Goal: Task Accomplishment & Management: Complete application form

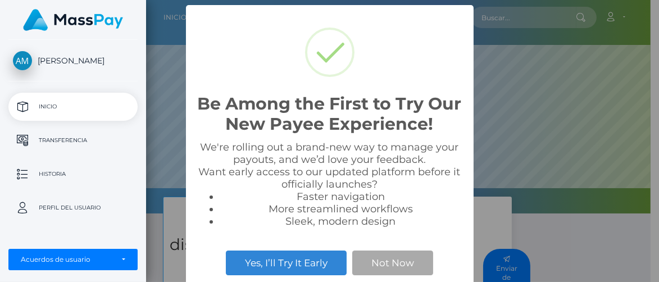
scroll to position [213, 504]
click at [412, 254] on button "Not Now" at bounding box center [392, 263] width 81 height 25
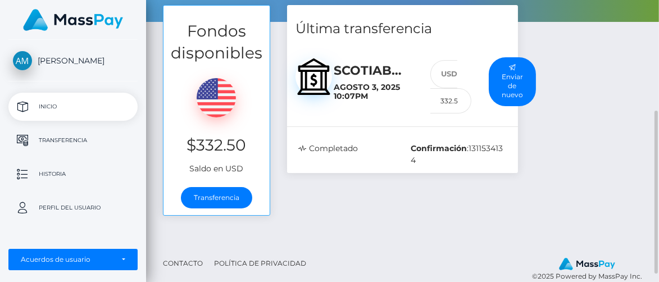
scroll to position [207, 0]
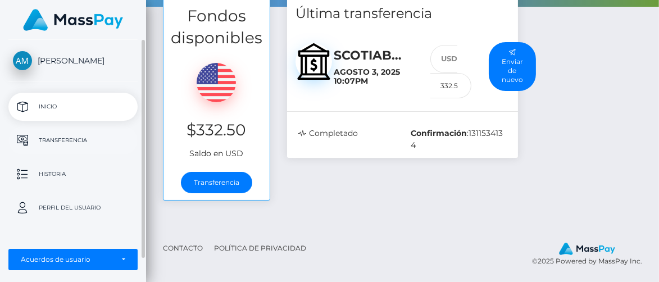
click at [111, 139] on p "Transferencia" at bounding box center [73, 140] width 120 height 17
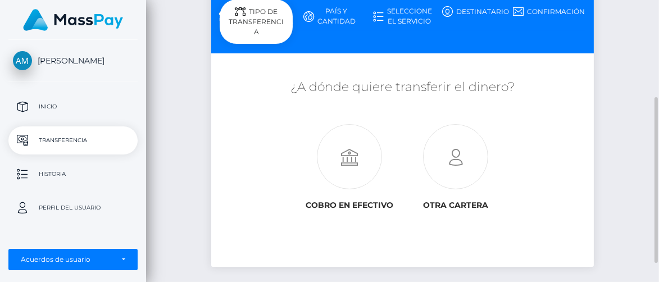
scroll to position [174, 0]
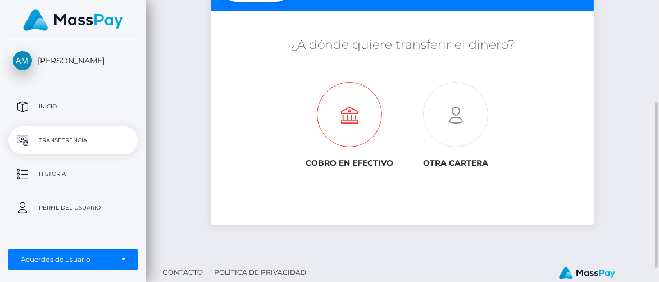
click at [348, 140] on icon at bounding box center [349, 115] width 106 height 65
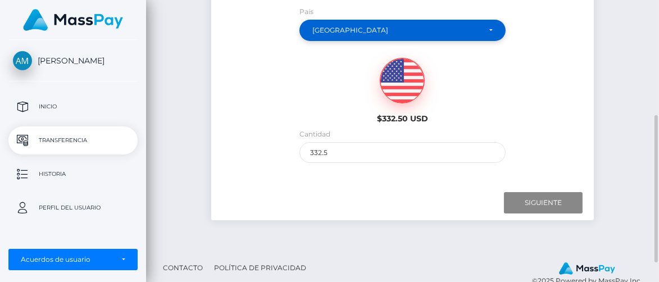
scroll to position [245, 0]
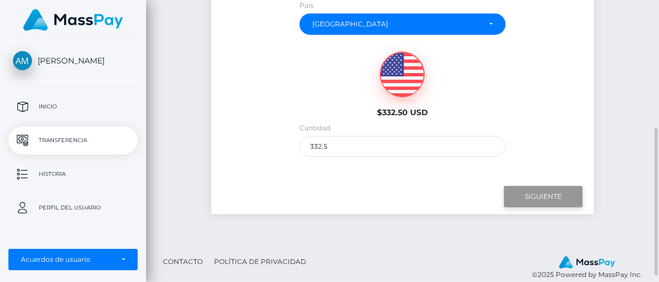
click at [546, 194] on input "Siguiente" at bounding box center [543, 196] width 79 height 21
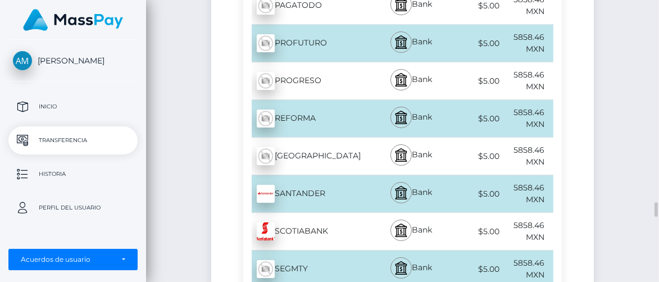
scroll to position [3898, 0]
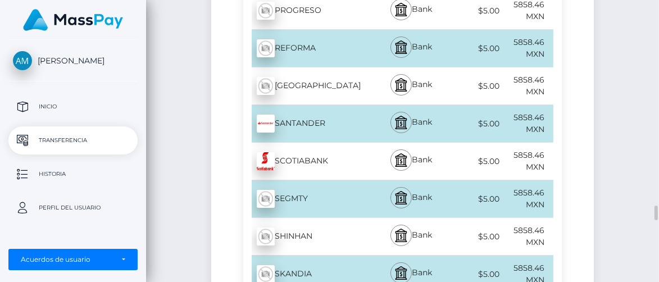
click at [385, 143] on div "Bank" at bounding box center [411, 161] width 78 height 37
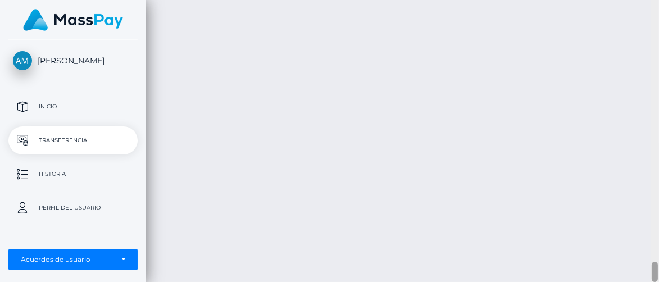
scroll to position [3615, 0]
click at [657, 167] on div at bounding box center [655, 141] width 8 height 283
click at [658, 194] on div at bounding box center [655, 141] width 8 height 283
click at [654, 203] on div at bounding box center [655, 141] width 8 height 283
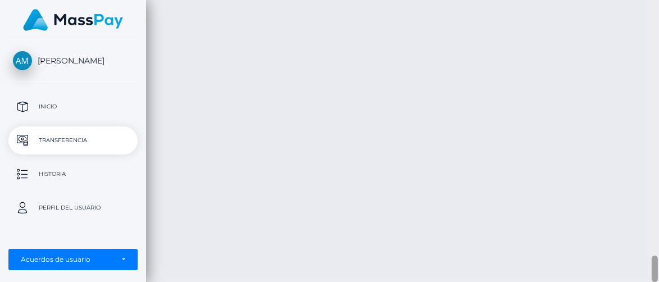
scroll to position [2715, 0]
click at [654, 203] on div at bounding box center [655, 141] width 8 height 283
click at [658, 247] on div at bounding box center [655, 141] width 8 height 283
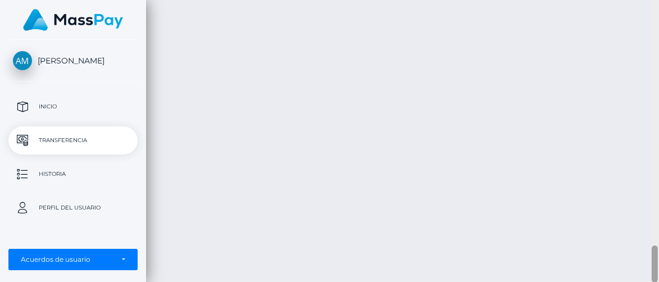
click at [658, 247] on div at bounding box center [655, 141] width 8 height 283
click at [653, 235] on div at bounding box center [655, 141] width 8 height 283
click at [653, 235] on div at bounding box center [655, 258] width 6 height 50
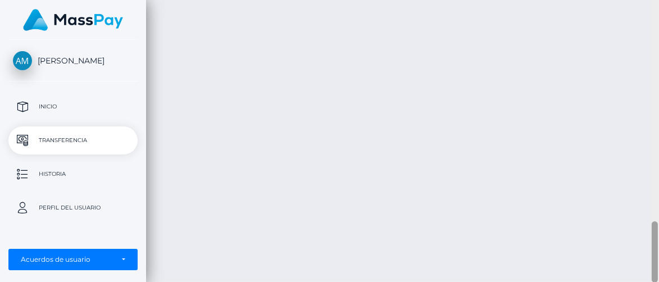
click at [656, 216] on div at bounding box center [655, 141] width 8 height 283
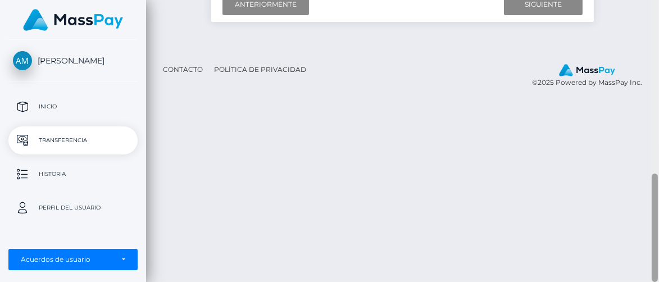
scroll to position [453, 0]
click at [654, 193] on div at bounding box center [655, 141] width 8 height 283
click at [654, 193] on div at bounding box center [655, 228] width 6 height 108
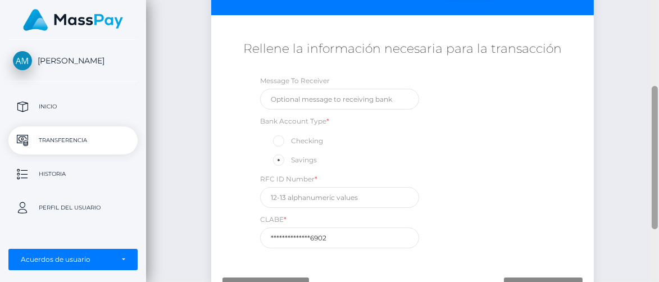
click at [655, 162] on div at bounding box center [655, 141] width 8 height 283
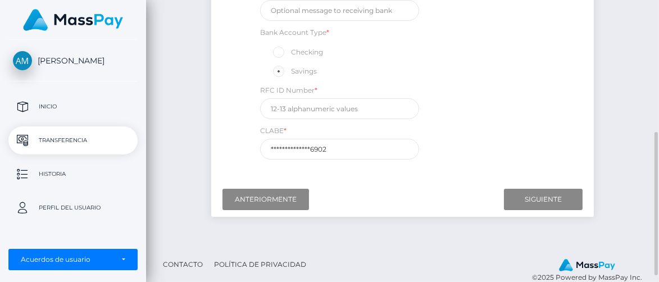
scroll to position [259, 0]
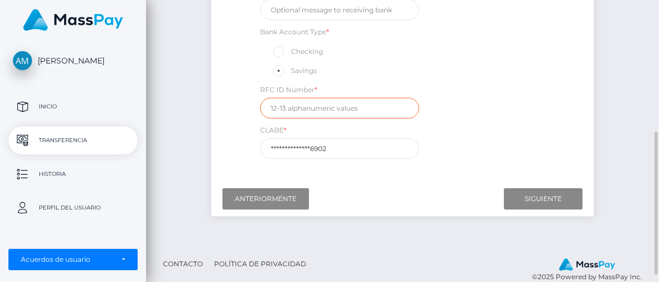
click at [281, 107] on input "text" at bounding box center [339, 108] width 159 height 21
click at [315, 106] on input "RAMA561222" at bounding box center [339, 108] width 159 height 21
type input "RAMA561222TBA"
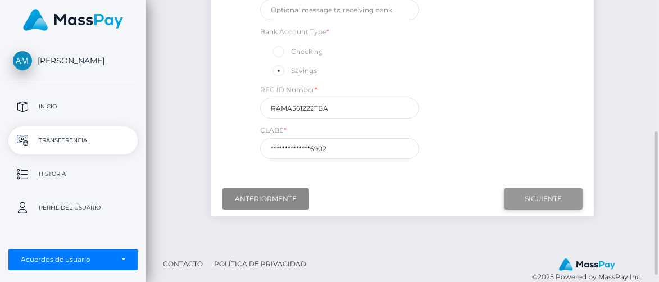
click at [560, 201] on input "Siguiente" at bounding box center [543, 198] width 79 height 21
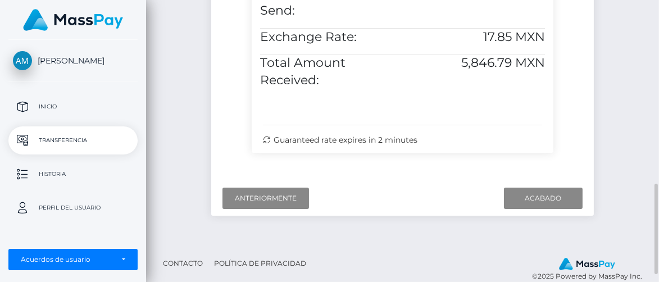
scroll to position [563, 0]
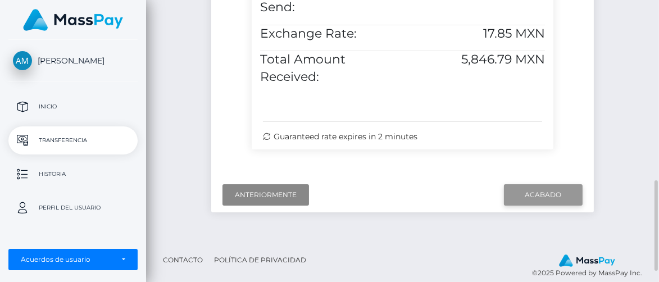
click at [551, 206] on input "Acabado" at bounding box center [543, 194] width 79 height 21
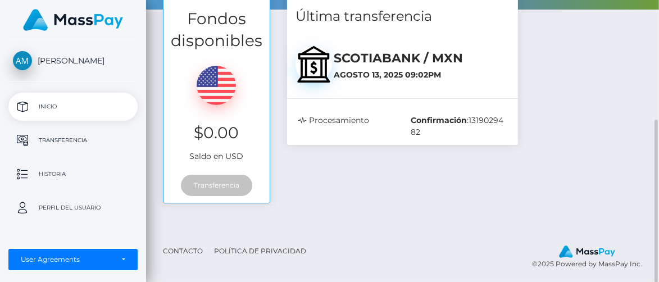
scroll to position [207, 0]
